Goal: Task Accomplishment & Management: Use online tool/utility

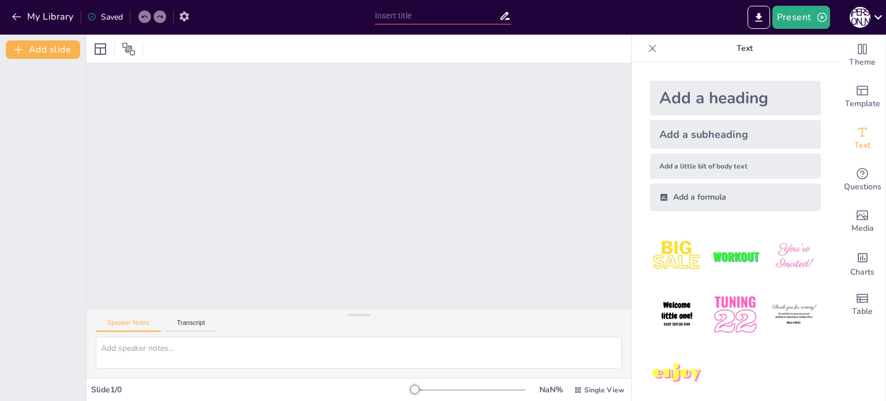
click at [186, 13] on icon "button" at bounding box center [183, 17] width 9 height 10
click at [185, 14] on icon "button" at bounding box center [184, 16] width 12 height 12
click at [761, 14] on icon "Export to PowerPoint" at bounding box center [759, 18] width 12 height 12
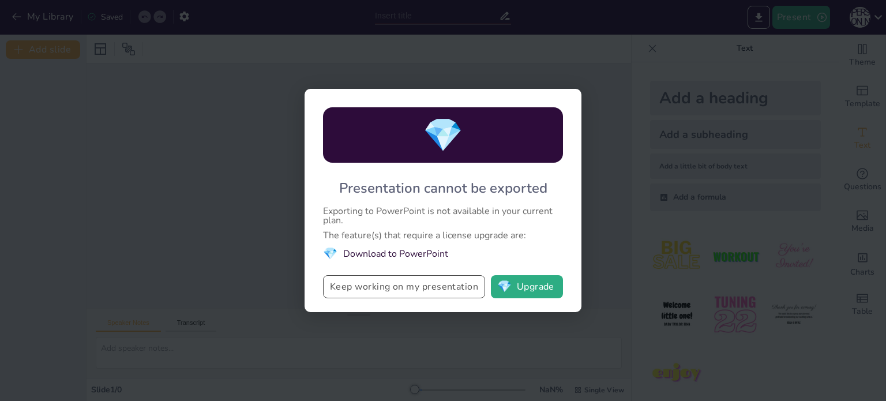
click at [388, 289] on button "Keep working on my presentation" at bounding box center [404, 286] width 162 height 23
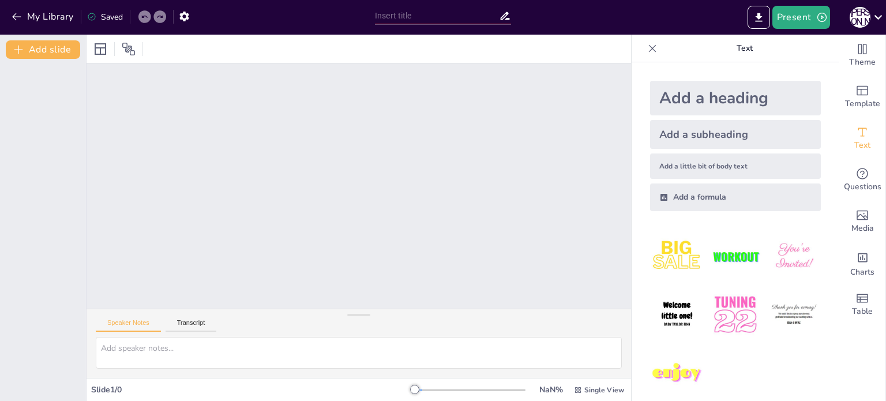
click at [646, 48] on icon at bounding box center [652, 49] width 12 height 12
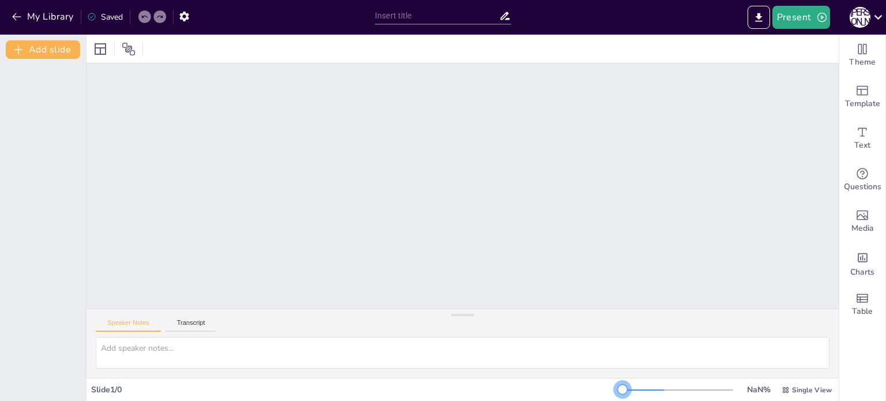
drag, startPoint x: 618, startPoint y: 388, endPoint x: 656, endPoint y: 388, distance: 38.6
click at [656, 388] on div at bounding box center [677, 389] width 111 height 9
click at [618, 388] on div at bounding box center [622, 389] width 9 height 9
click at [98, 48] on icon at bounding box center [100, 49] width 14 height 14
click at [126, 46] on icon at bounding box center [129, 49] width 14 height 14
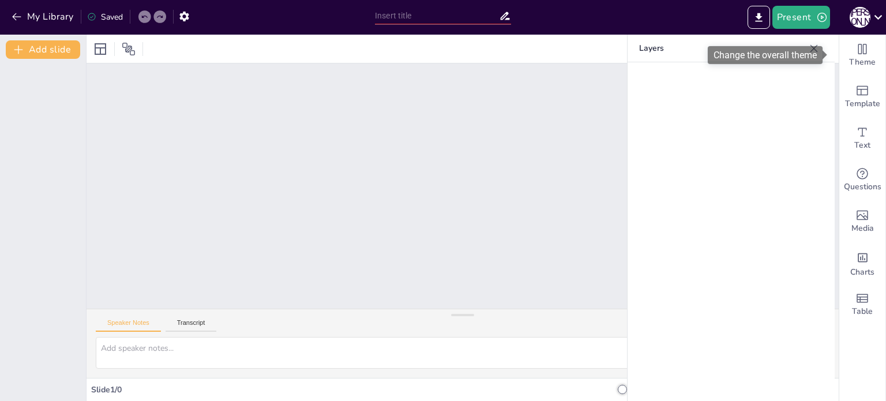
click at [810, 48] on div "Change the overall theme" at bounding box center [765, 55] width 115 height 18
click at [811, 48] on icon at bounding box center [814, 49] width 12 height 12
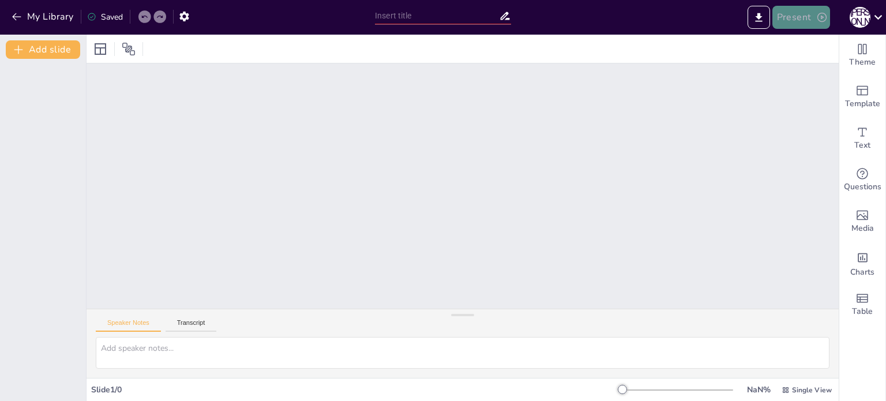
click at [800, 13] on button "Present" at bounding box center [801, 17] width 58 height 23
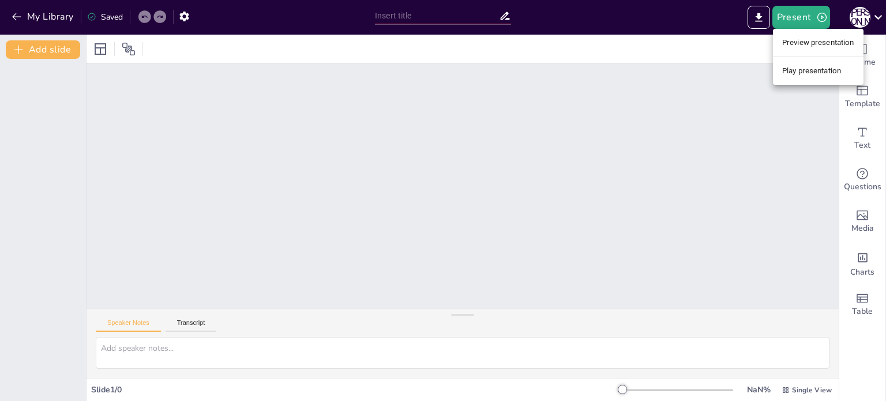
click at [811, 73] on li "Play presentation" at bounding box center [818, 71] width 91 height 18
